Goal: Information Seeking & Learning: Check status

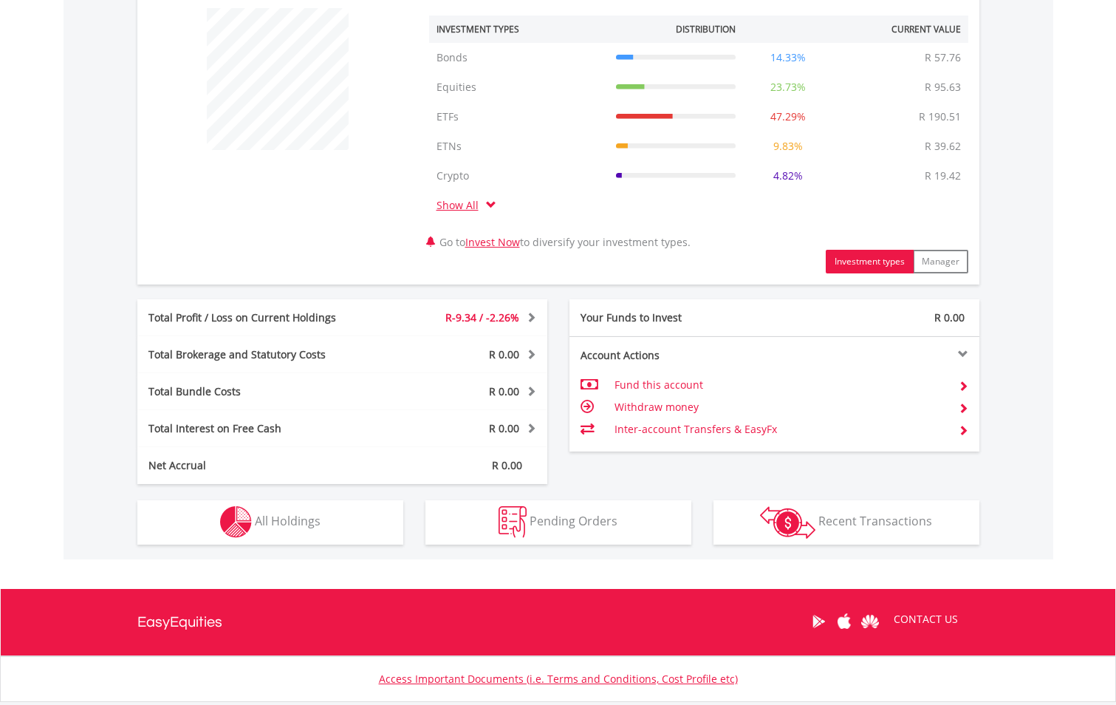
scroll to position [663, 0]
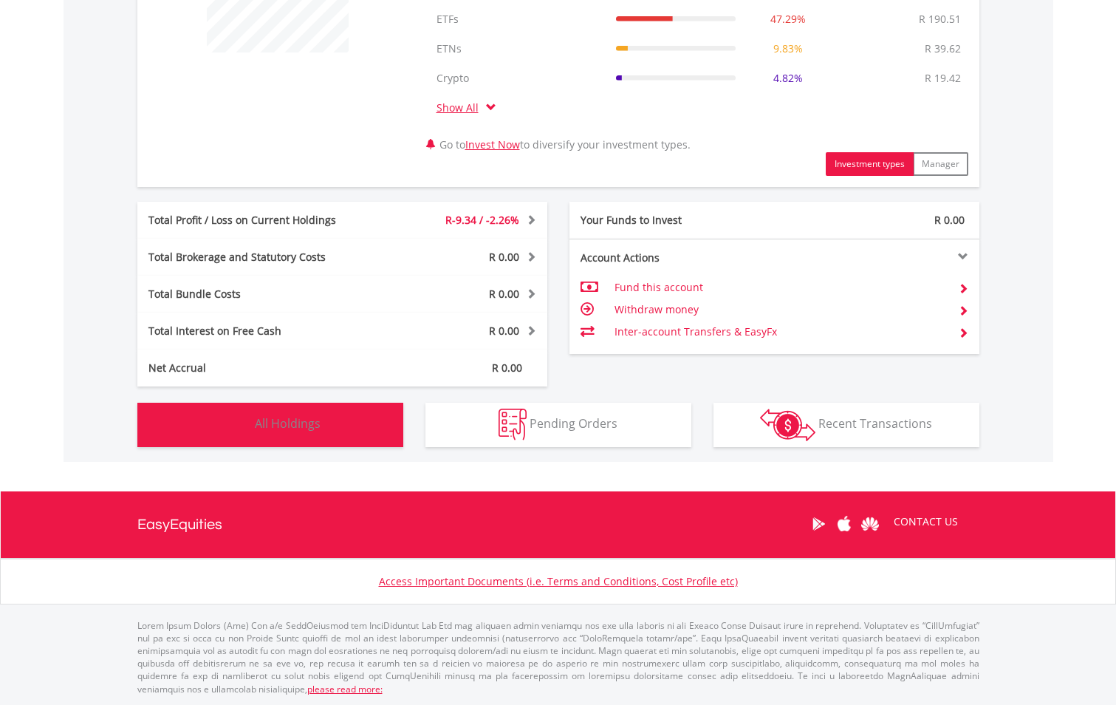
click at [264, 419] on span "All Holdings" at bounding box center [288, 423] width 66 height 16
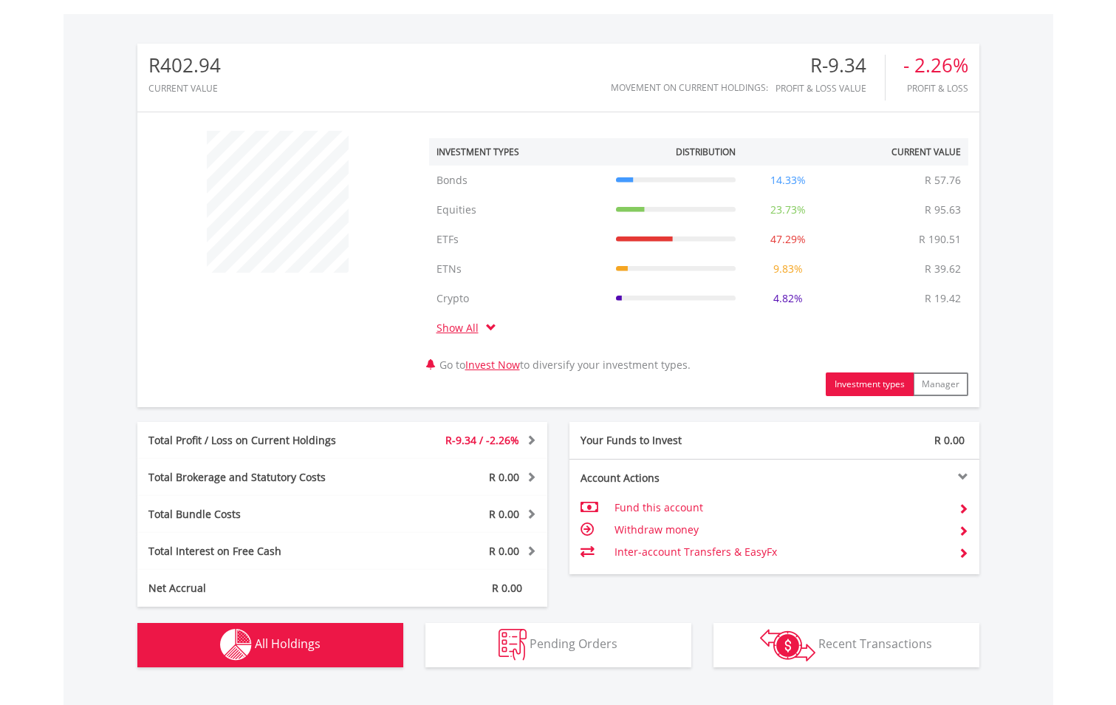
scroll to position [369, 0]
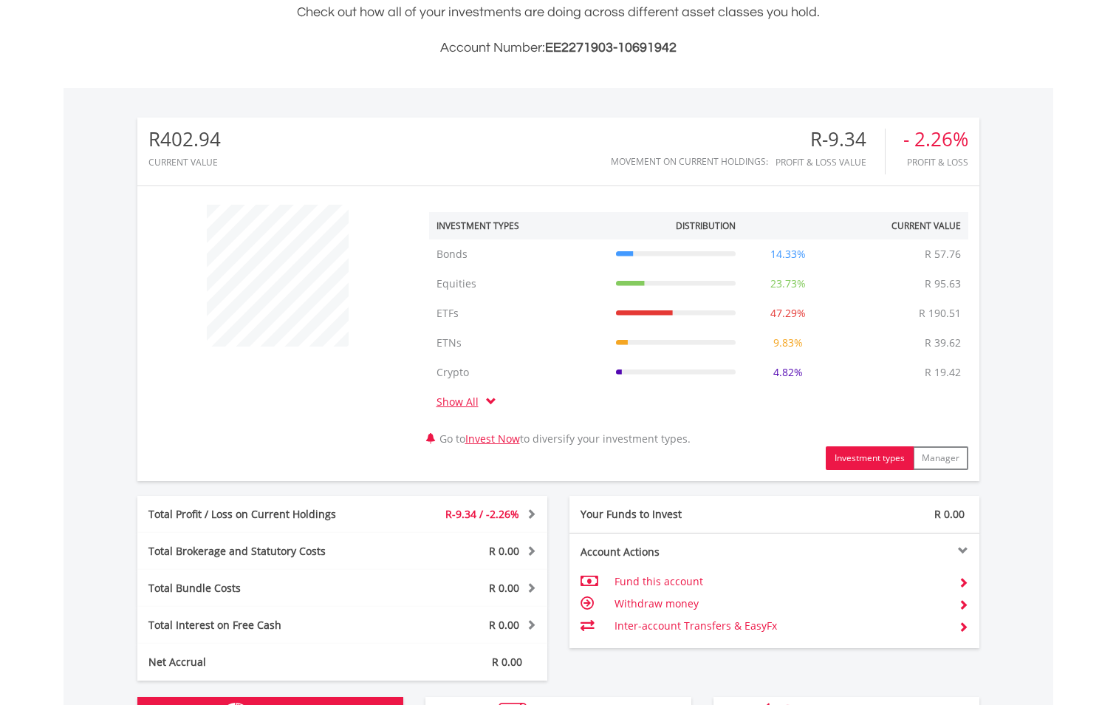
click at [442, 315] on td "ETFs" at bounding box center [518, 313] width 179 height 30
click at [444, 338] on td "ETNs" at bounding box center [518, 343] width 179 height 30
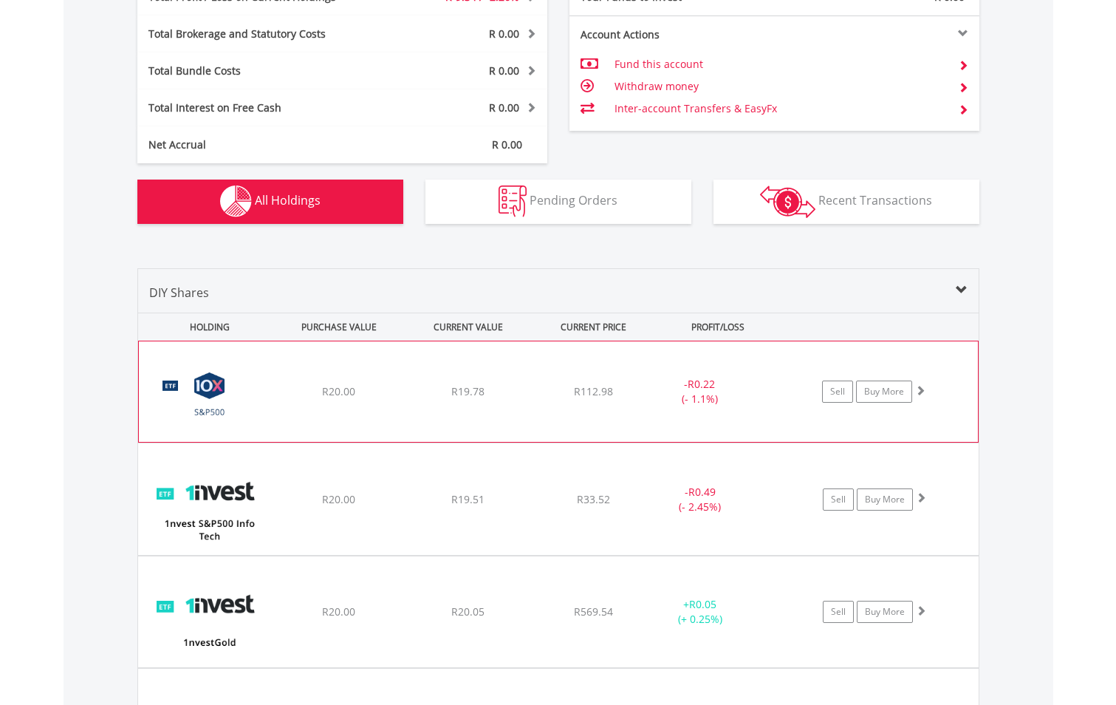
scroll to position [960, 0]
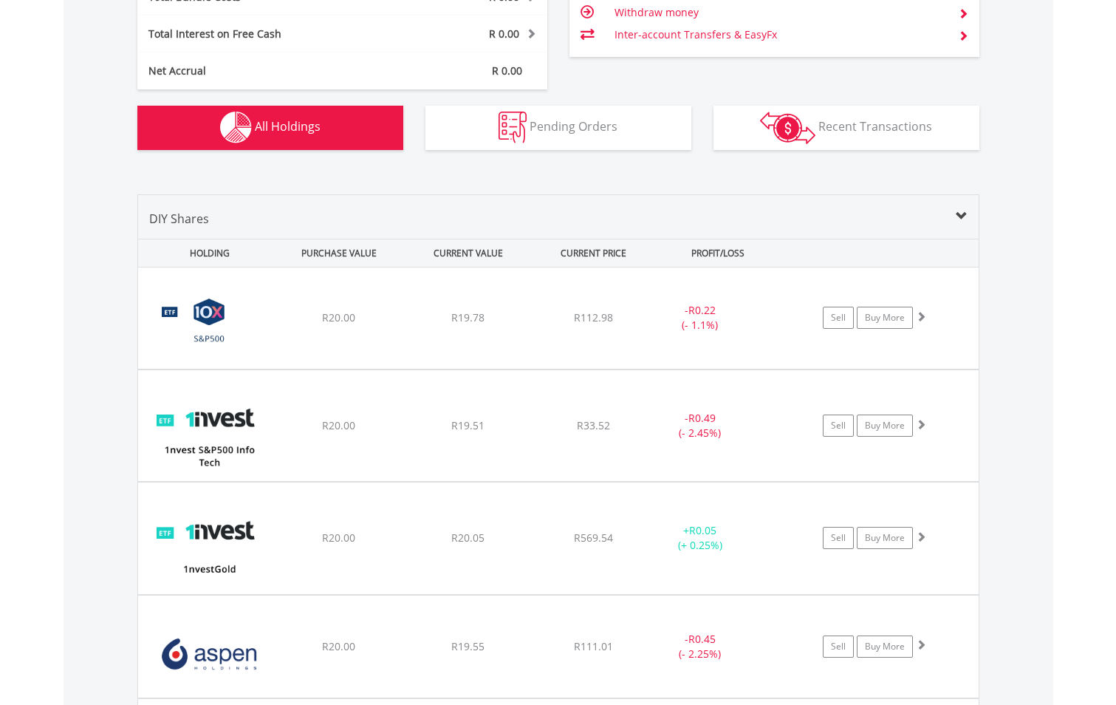
click at [211, 253] on div "HOLDING" at bounding box center [206, 252] width 134 height 27
click at [325, 247] on div "PURCHASE VALUE" at bounding box center [339, 252] width 126 height 27
click at [960, 220] on span at bounding box center [962, 216] width 12 height 12
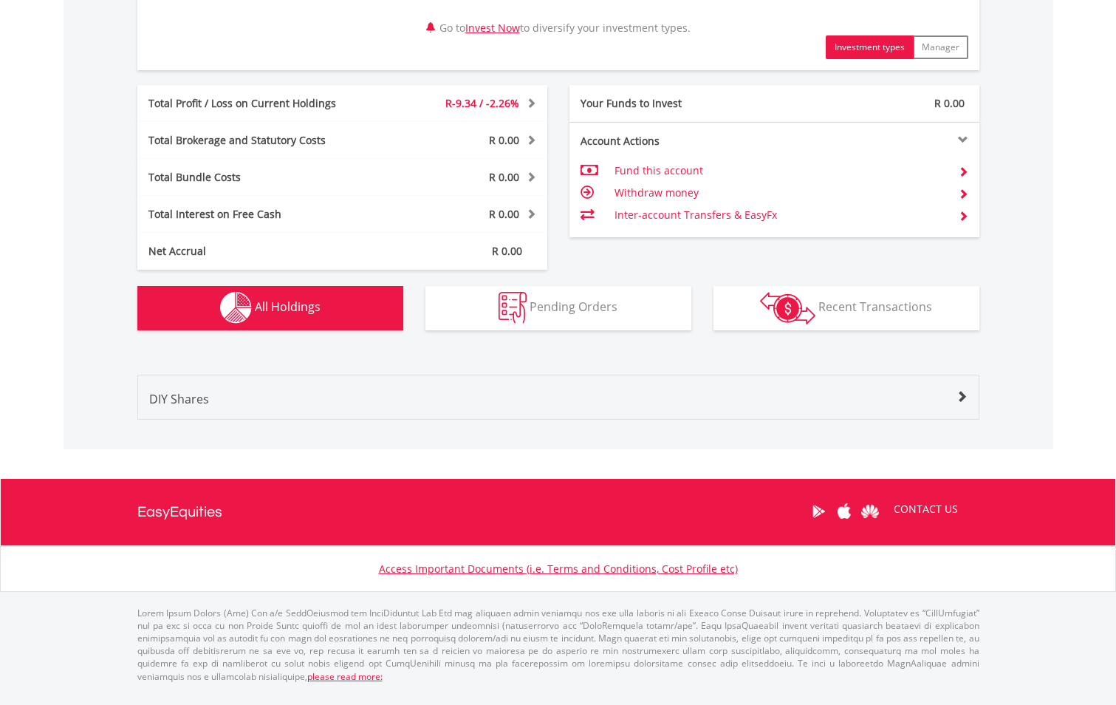
scroll to position [767, 0]
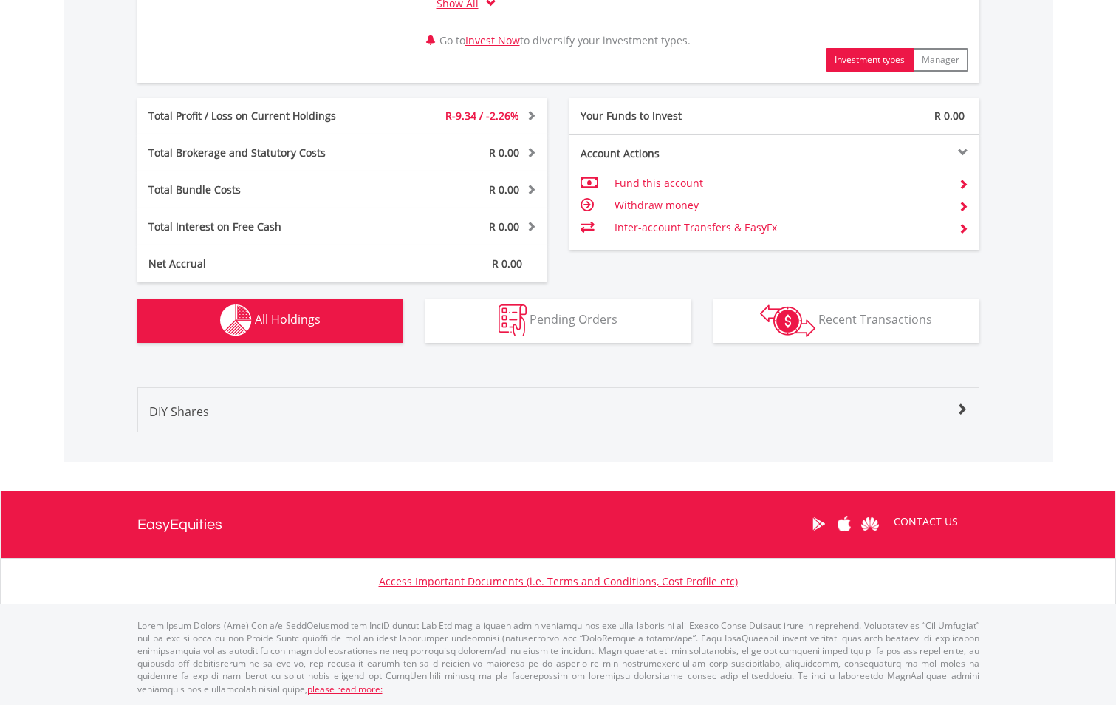
click at [953, 401] on div "DIY Shares HOLDING PURCHASE VALUE CURRENT VALUE CURRENT PRICE PROFIT/LOSS ﻿ 10X…" at bounding box center [558, 409] width 842 height 45
click at [964, 408] on span at bounding box center [962, 409] width 12 height 12
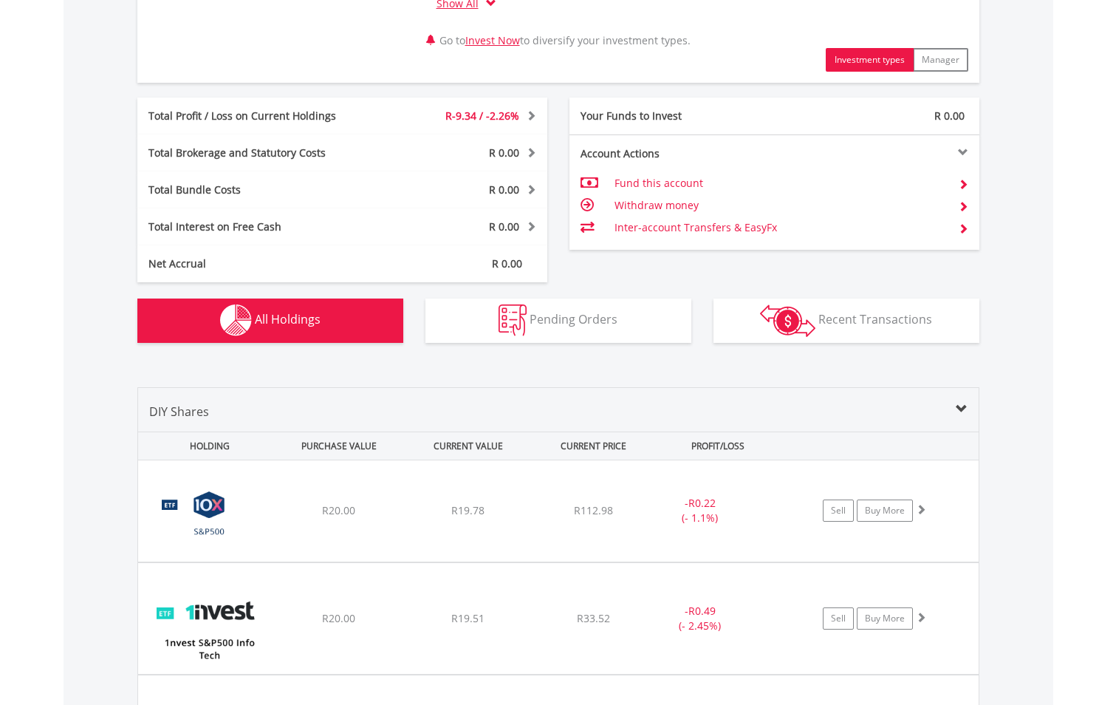
scroll to position [960, 0]
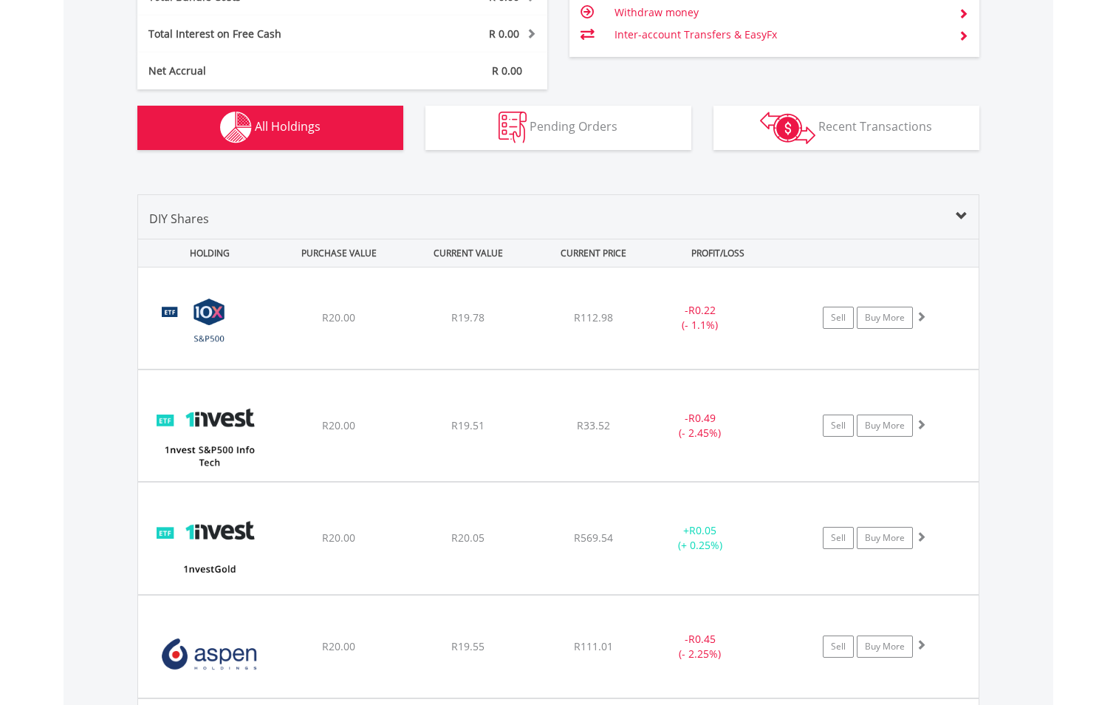
click at [953, 222] on div "DIY Shares" at bounding box center [558, 224] width 840 height 29
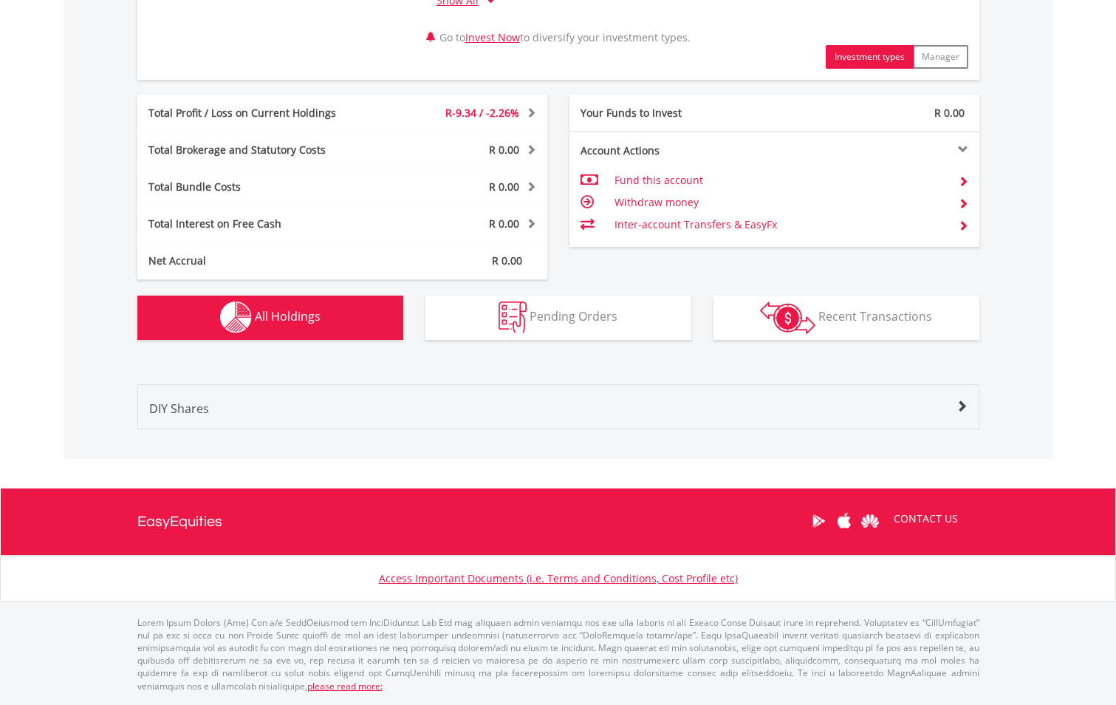
scroll to position [767, 0]
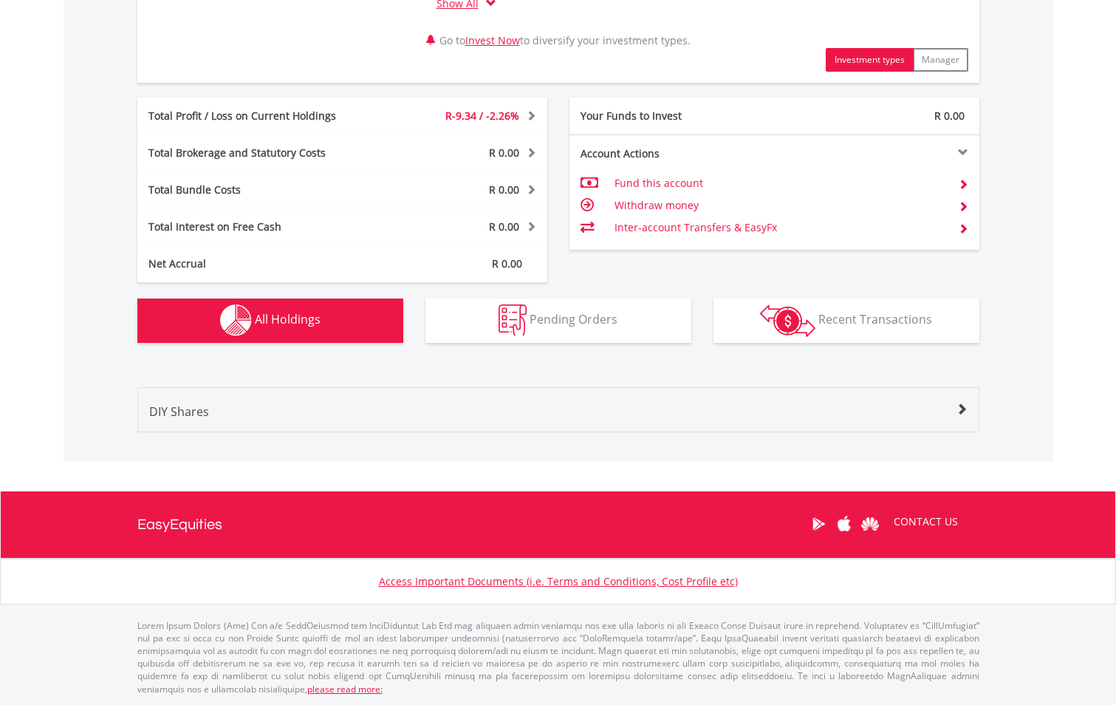
click at [304, 418] on div "DIY Shares" at bounding box center [558, 416] width 840 height 29
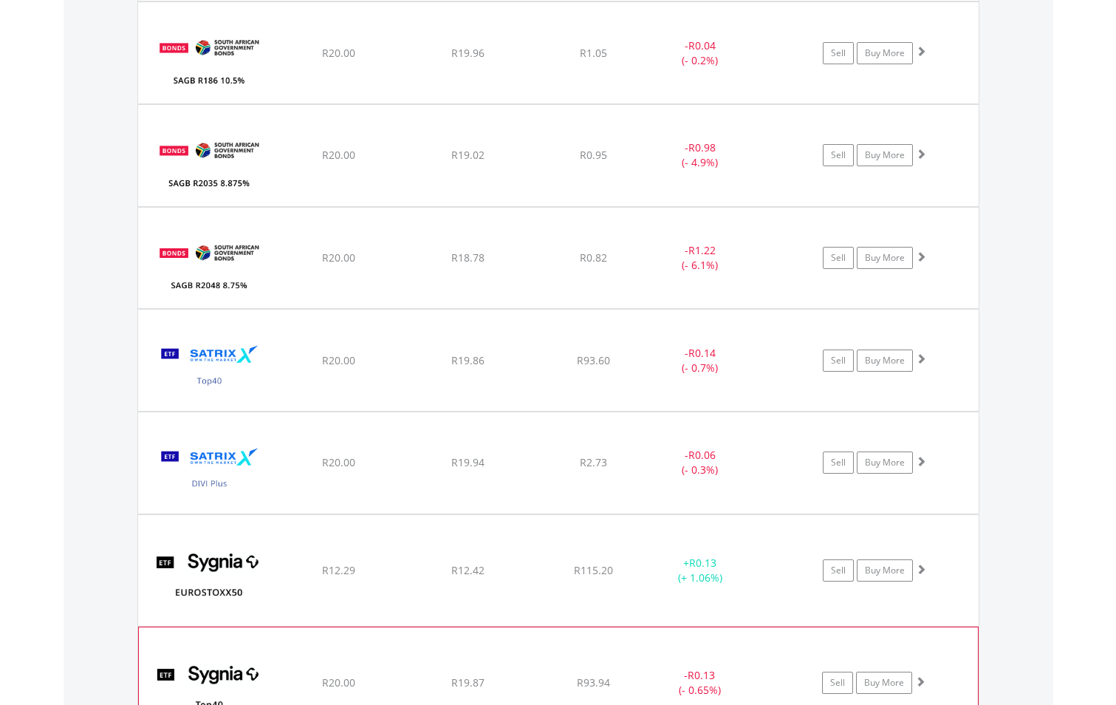
scroll to position [3040, 0]
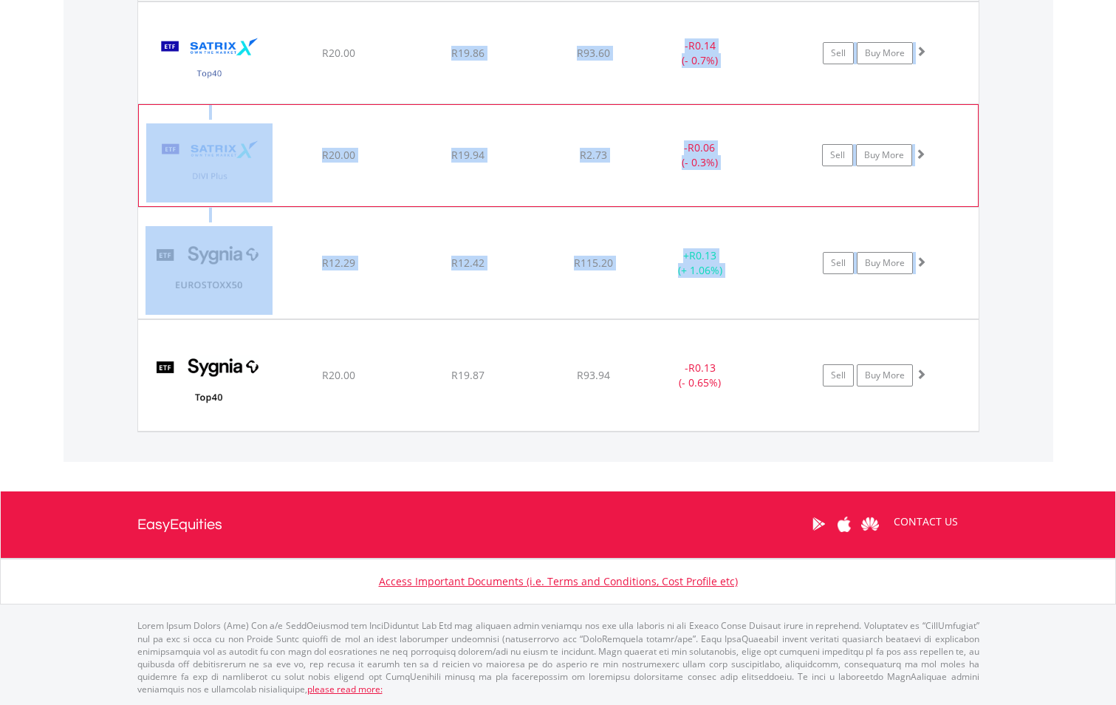
drag, startPoint x: 58, startPoint y: 428, endPoint x: 380, endPoint y: 165, distance: 416.2
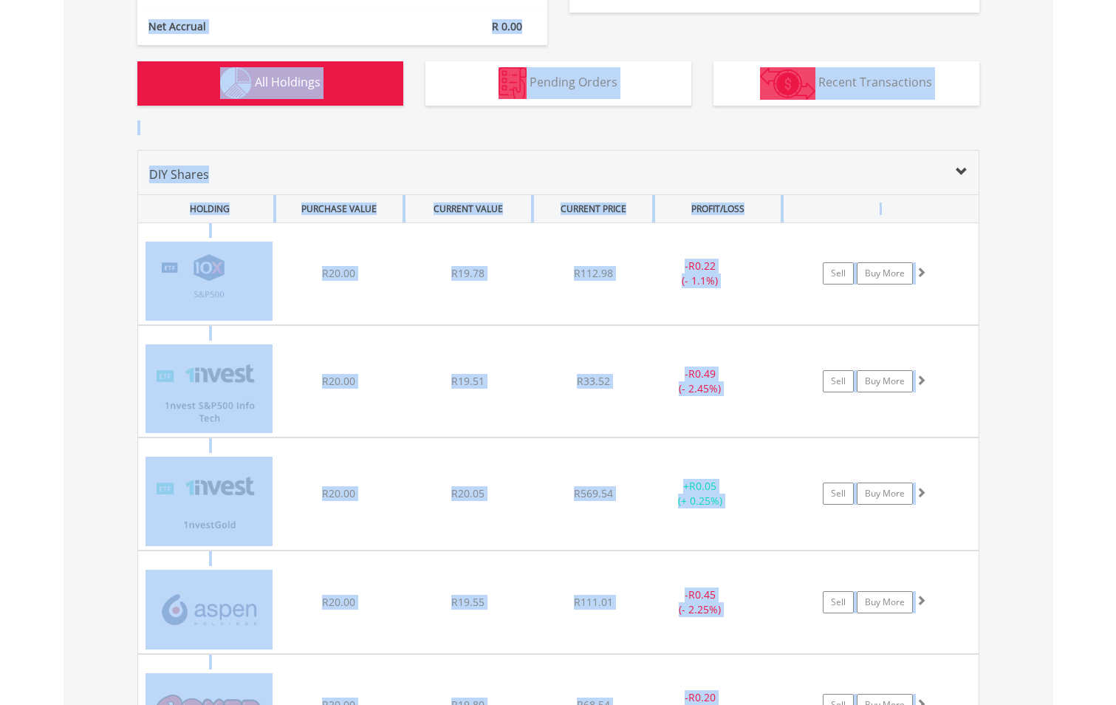
scroll to position [899, 0]
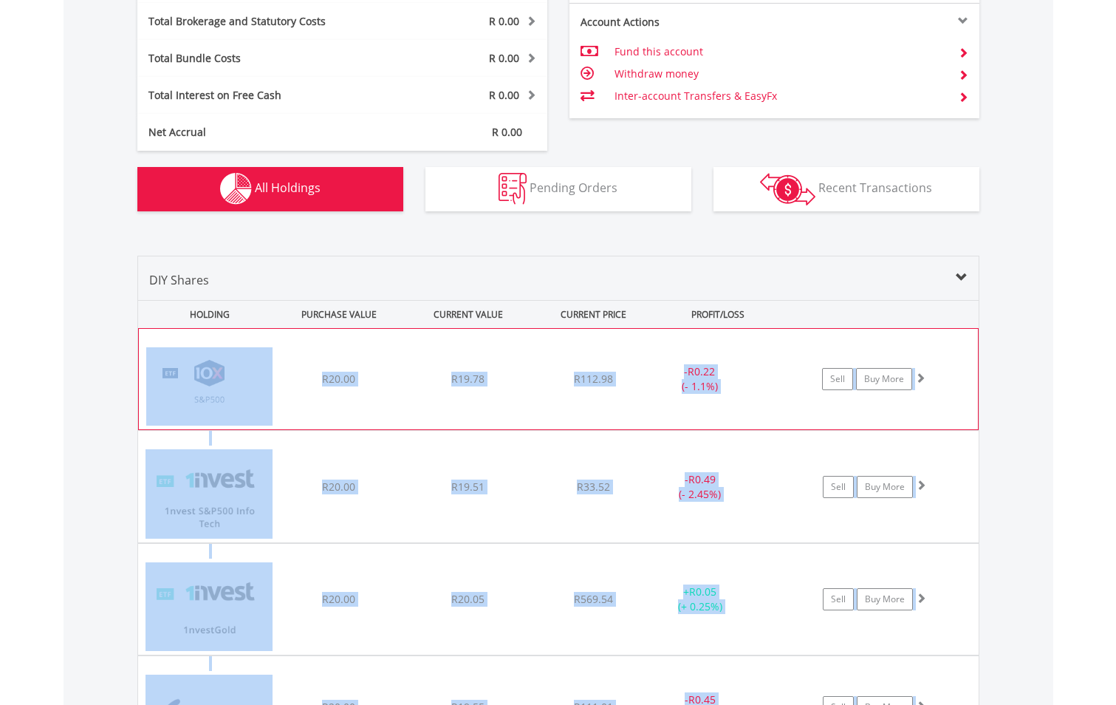
drag, startPoint x: 639, startPoint y: 460, endPoint x: 162, endPoint y: 359, distance: 487.7
copy div "38L I&D 080 Sitametc Adipis Elit S60.16 D67.92 E999.26 - T9.63 (- 7.8%) Inci Ut…"
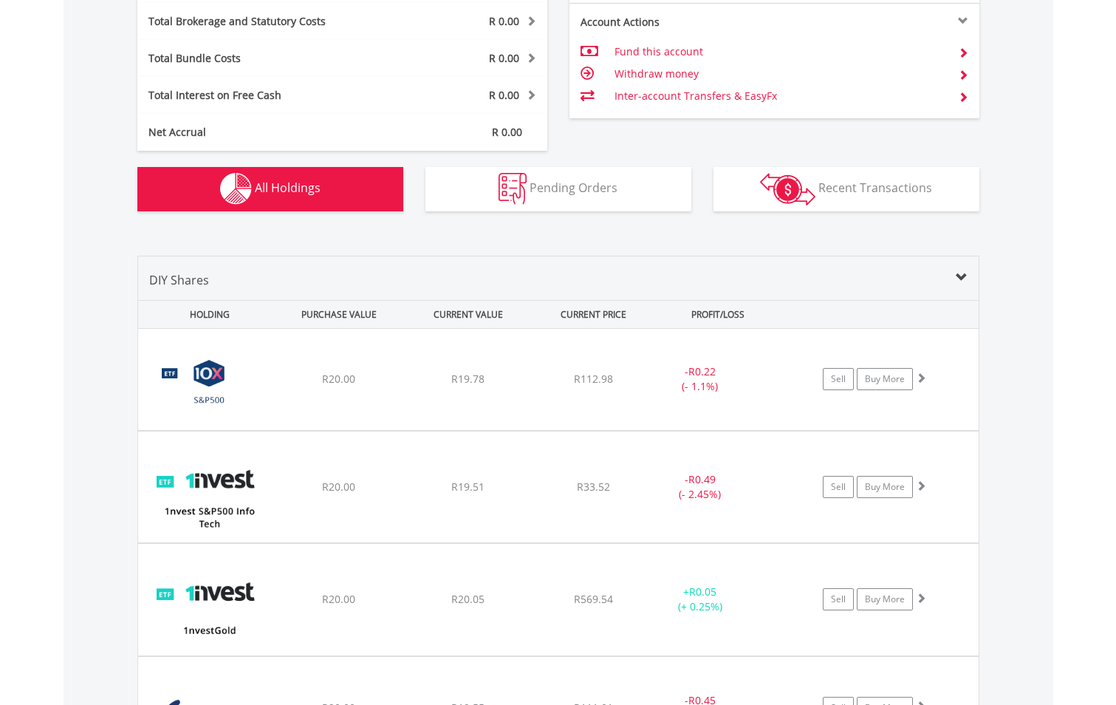
click at [956, 278] on span at bounding box center [962, 278] width 12 height 12
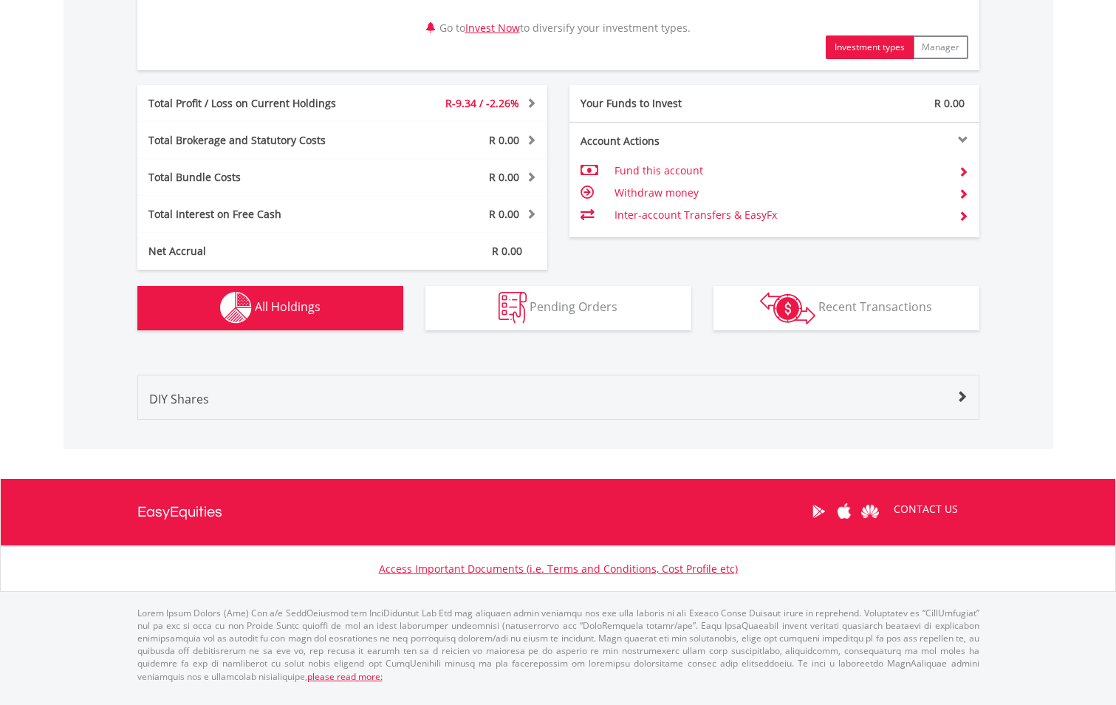
scroll to position [767, 0]
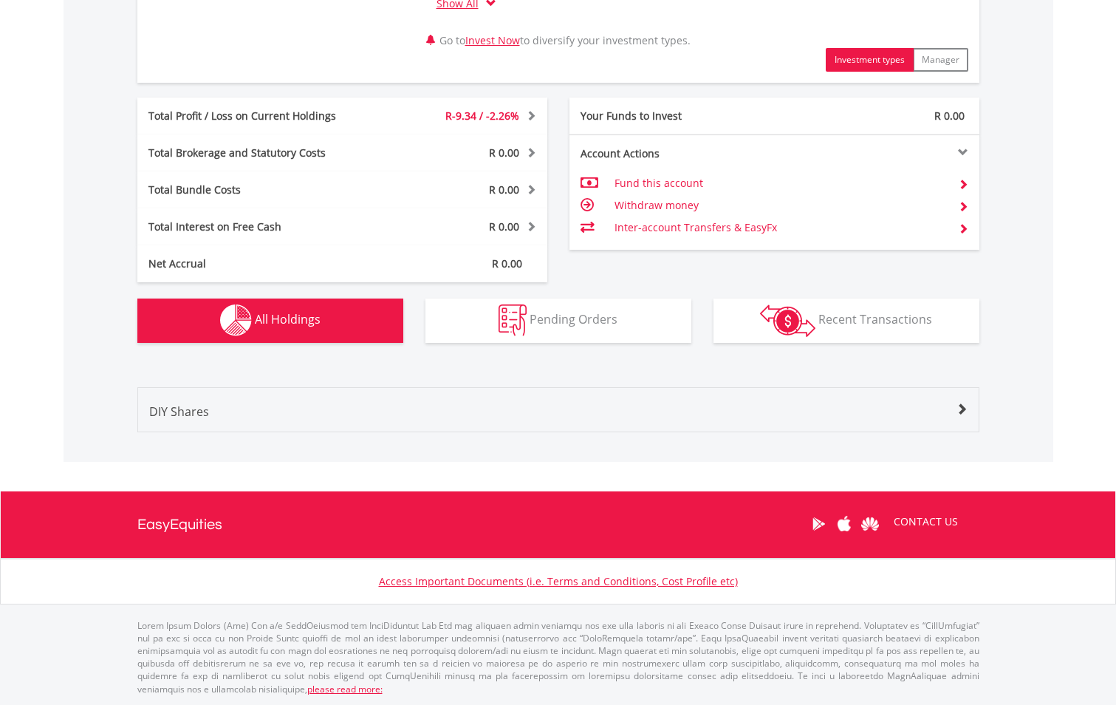
click at [954, 415] on div "DIY Shares" at bounding box center [558, 416] width 840 height 29
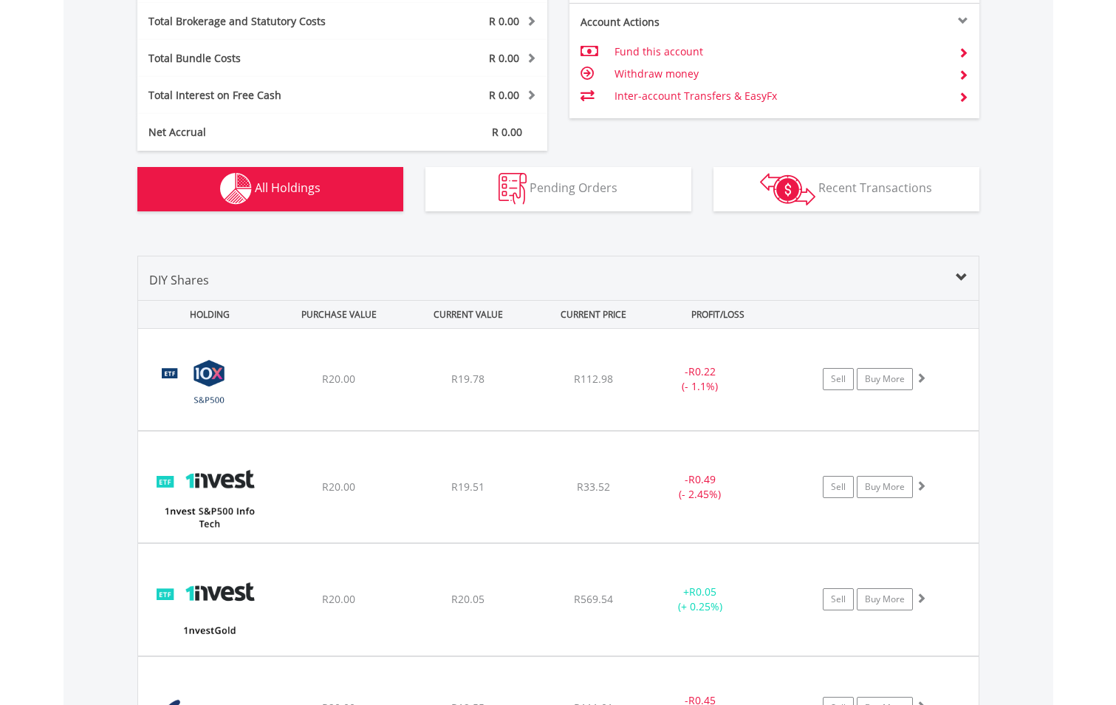
click at [967, 281] on div "DIY Shares" at bounding box center [558, 285] width 840 height 29
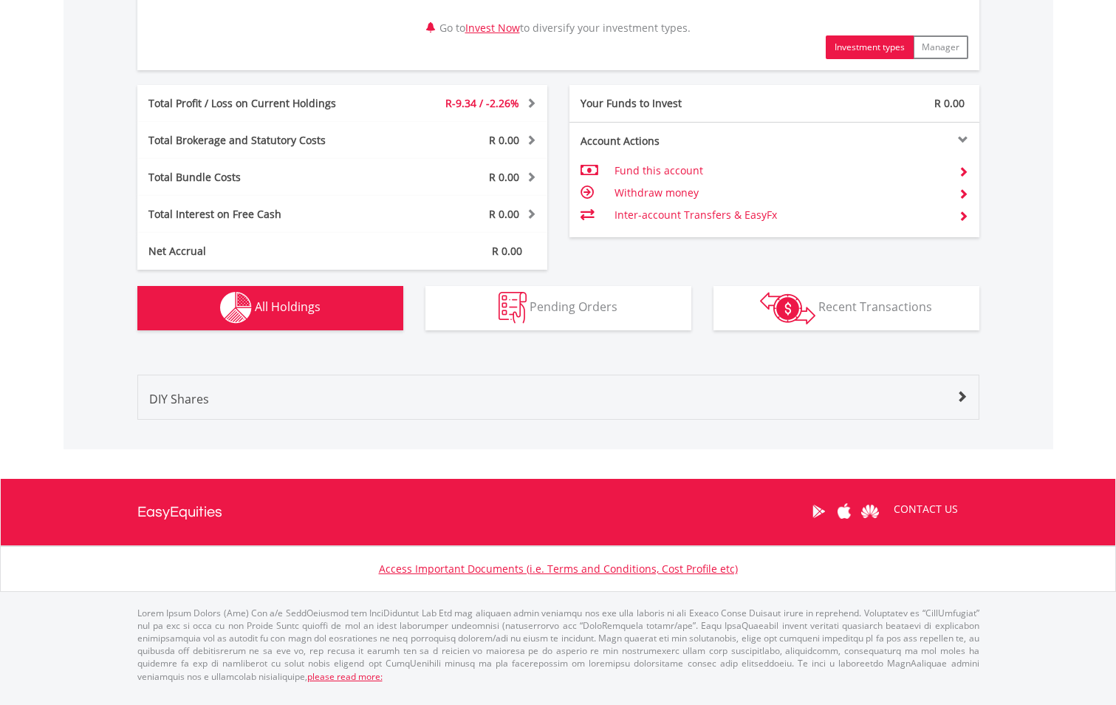
scroll to position [767, 0]
